Goal: Navigation & Orientation: Find specific page/section

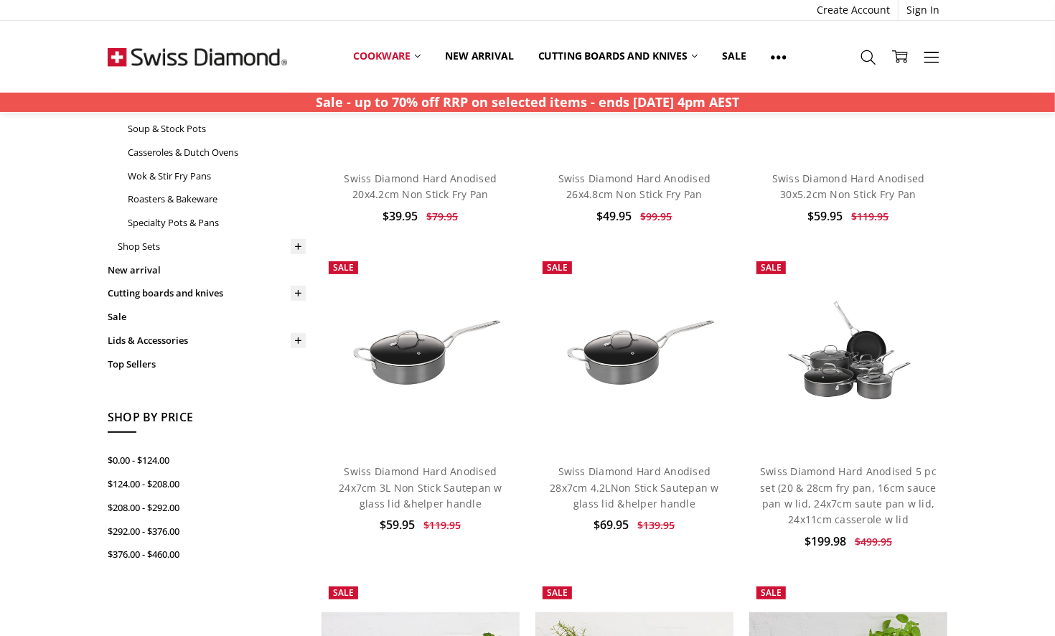
scroll to position [72, 0]
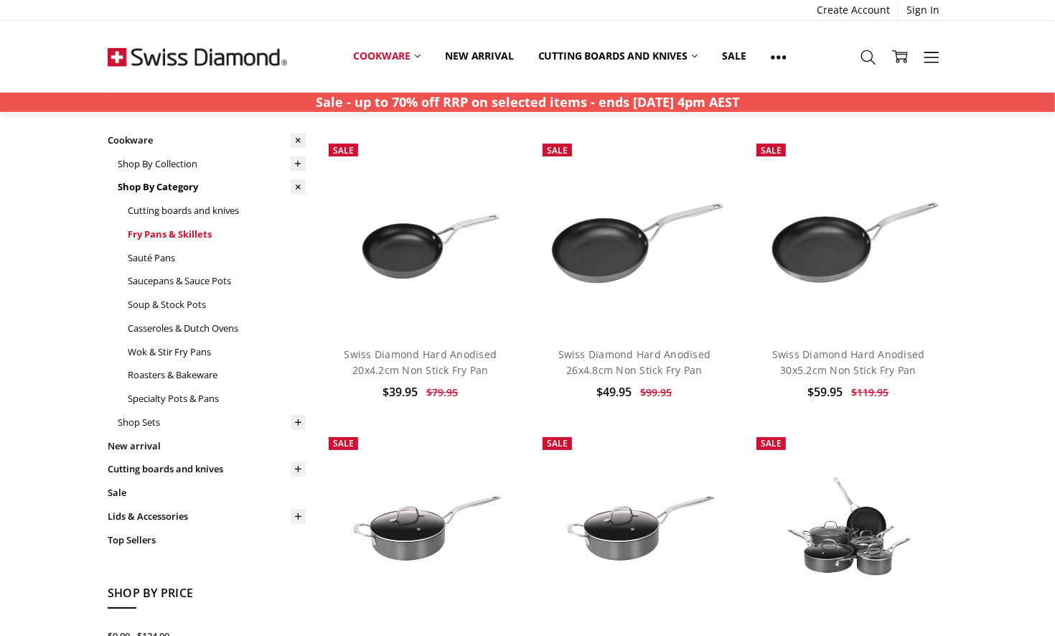
click at [157, 238] on link "Fry Pans & Skillets" at bounding box center [217, 235] width 178 height 24
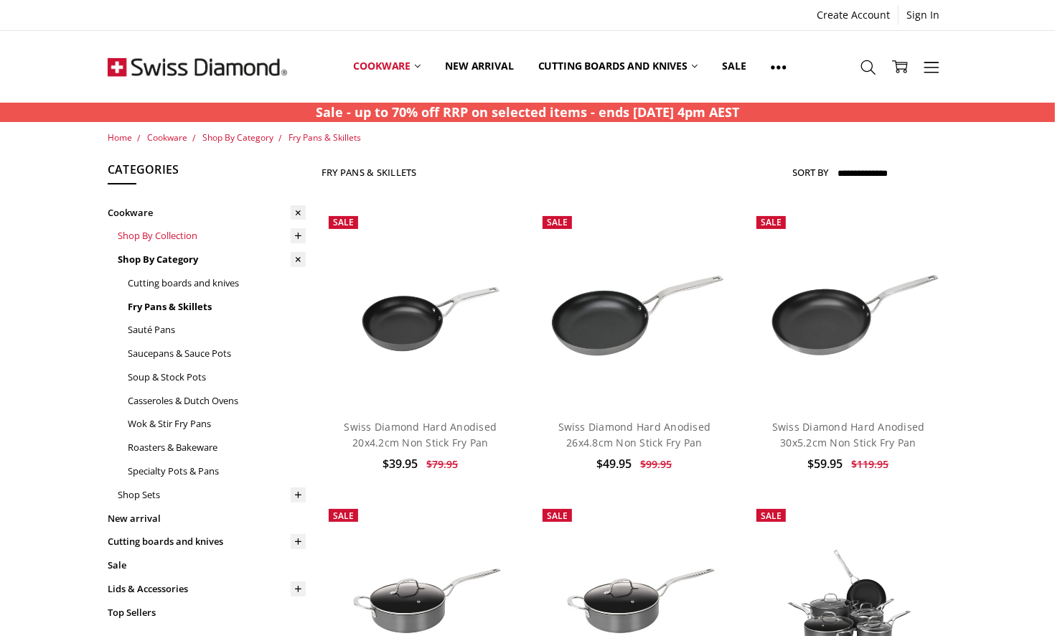
click at [185, 229] on link "Shop By Collection" at bounding box center [212, 236] width 188 height 24
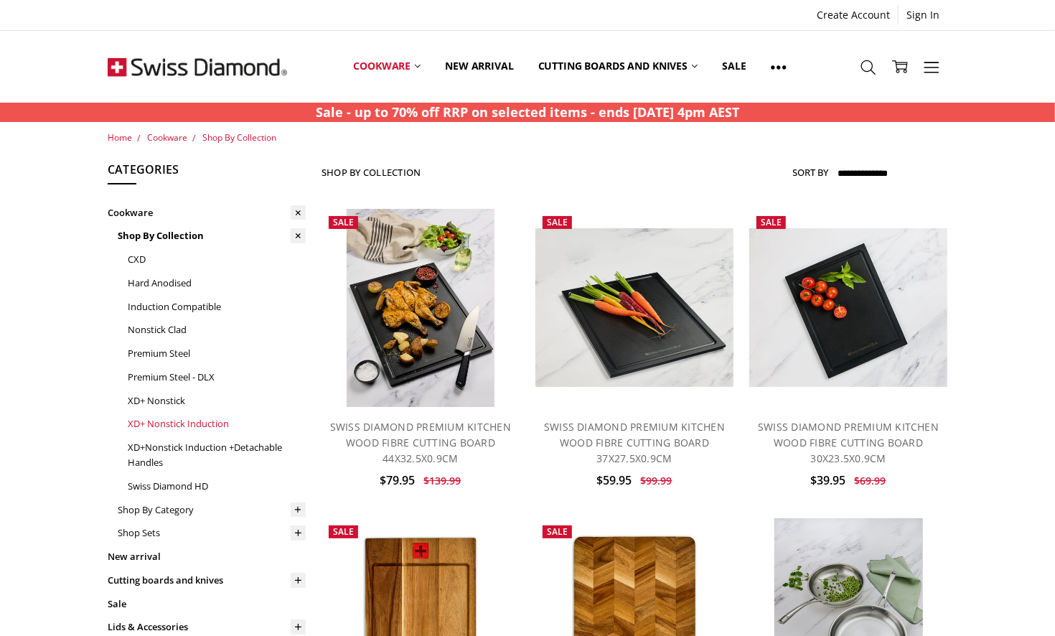
click at [179, 424] on link "XD+ Nonstick Induction" at bounding box center [217, 424] width 178 height 24
